Goal: Find specific page/section: Find specific page/section

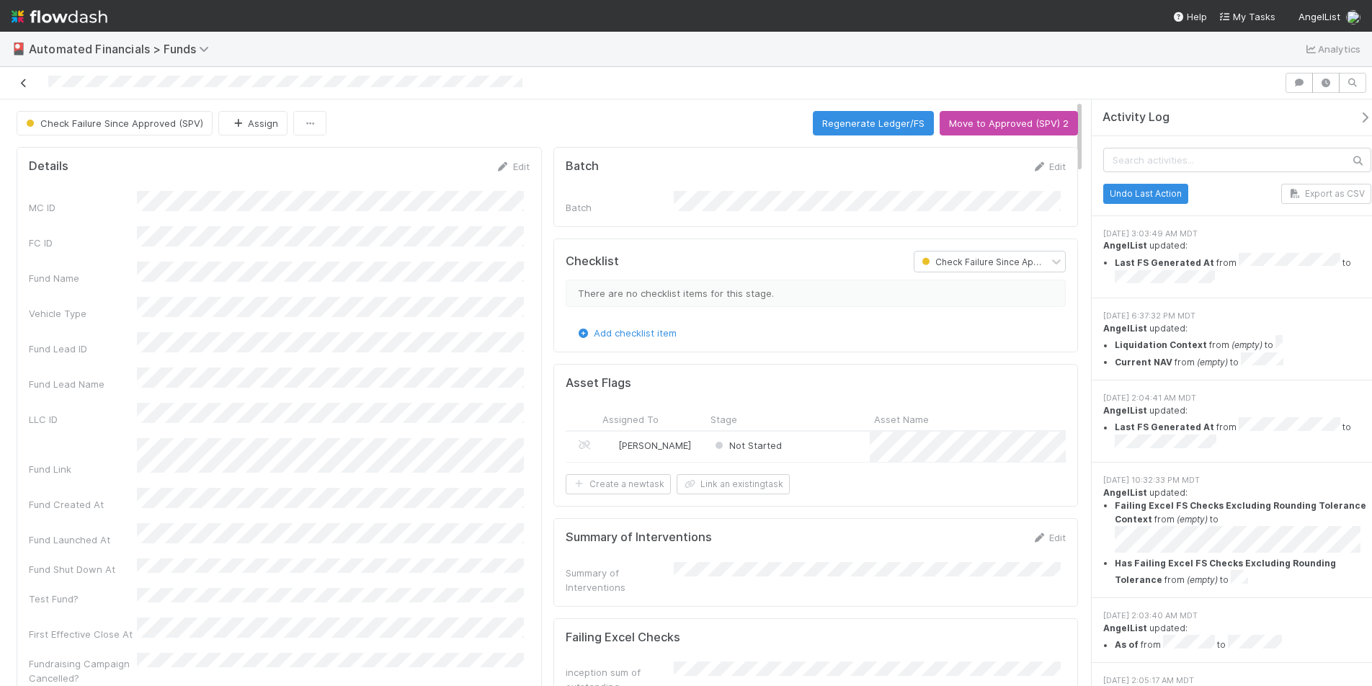
click at [23, 83] on icon at bounding box center [24, 83] width 14 height 9
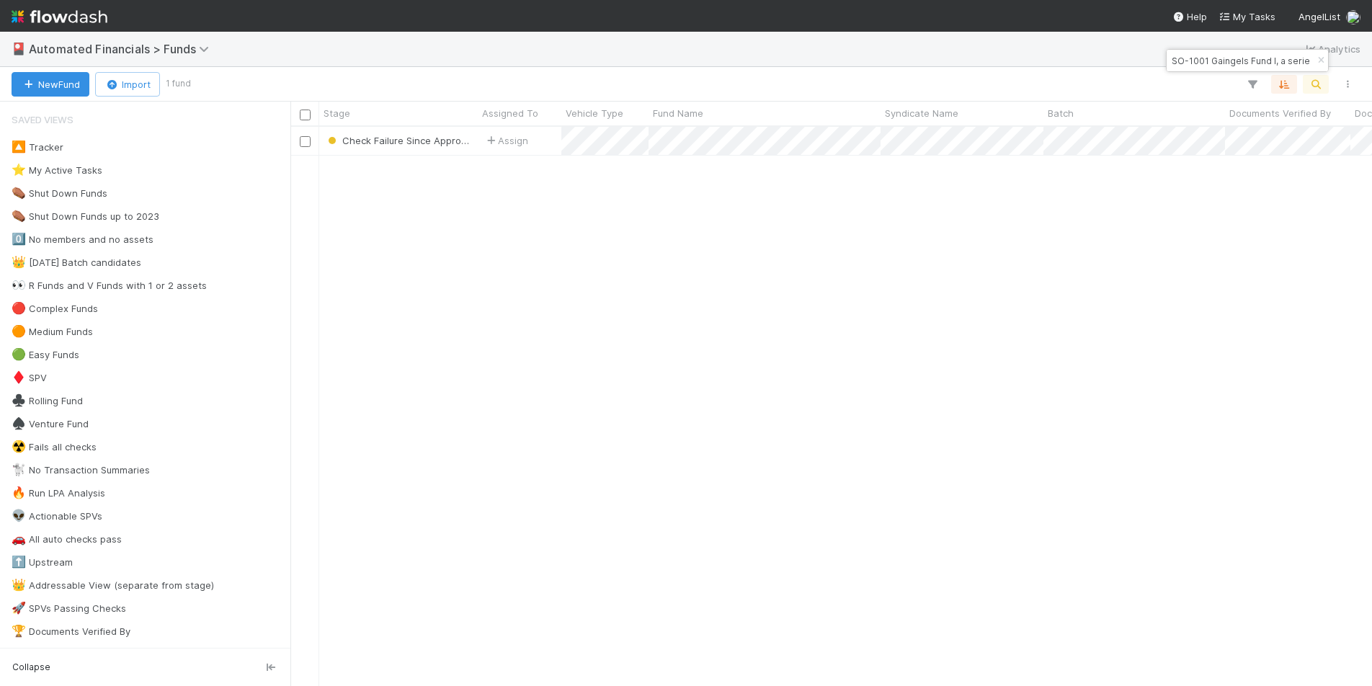
scroll to position [548, 1071]
click at [1319, 61] on icon "button" at bounding box center [1321, 60] width 14 height 9
click at [1319, 83] on icon "button" at bounding box center [1316, 84] width 14 height 13
type input "ALTO Fund I, a series of [PERSON_NAME] Funds, LP"
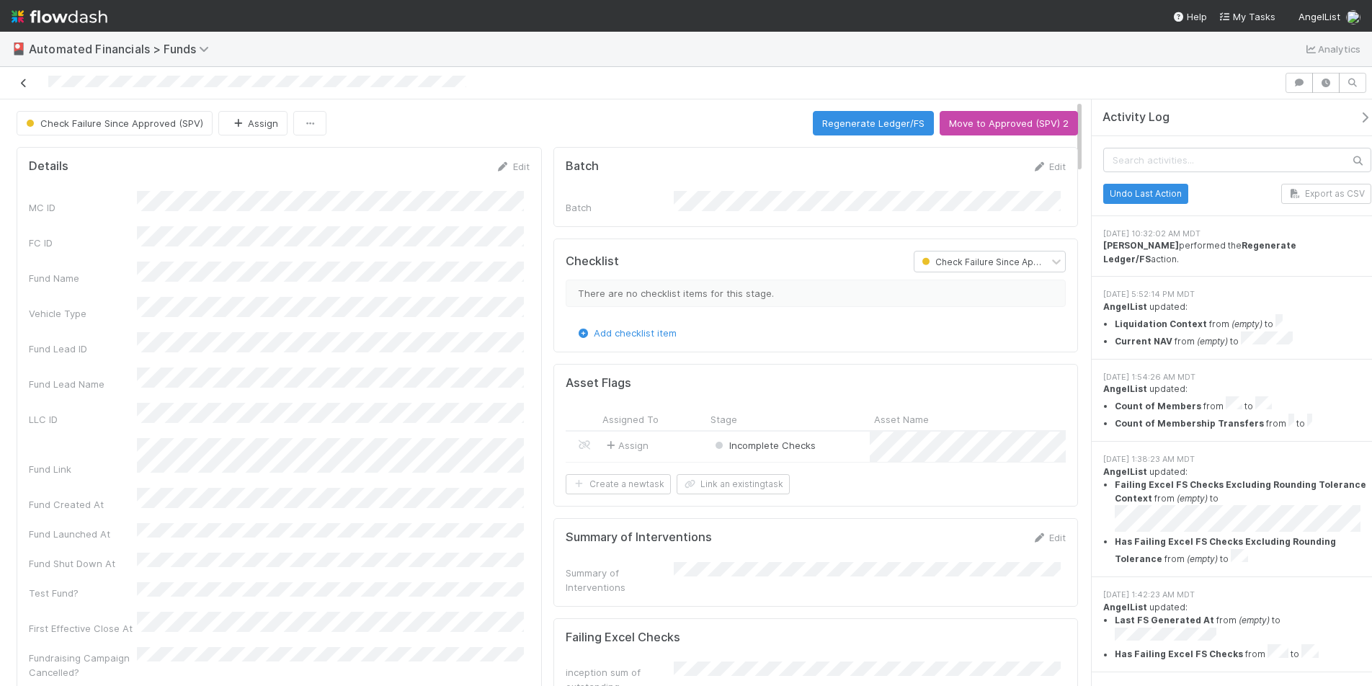
click at [30, 86] on icon at bounding box center [24, 83] width 14 height 9
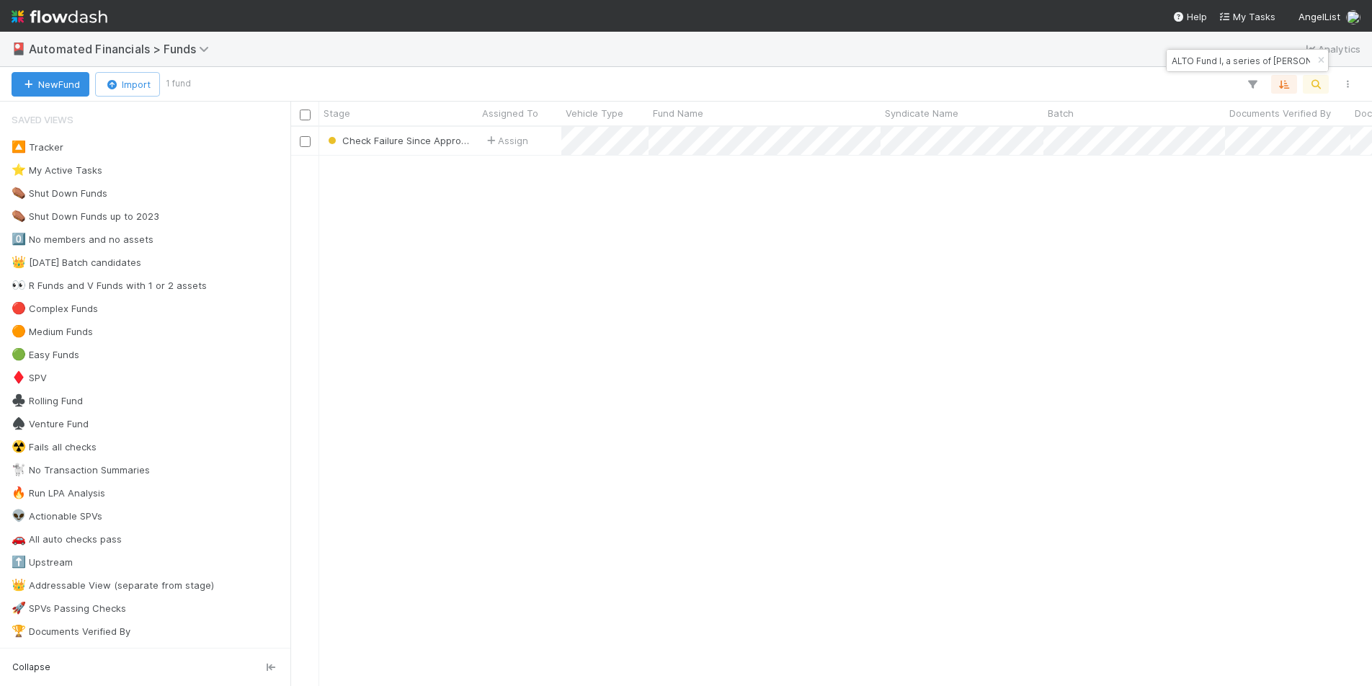
scroll to position [548, 1071]
click at [1318, 63] on icon "button" at bounding box center [1321, 60] width 14 height 9
click at [1317, 84] on icon "button" at bounding box center [1316, 84] width 14 height 13
type input "SE-0130 Fund I, a series of Roll Up Vehicles, LP"
